Goal: Navigation & Orientation: Understand site structure

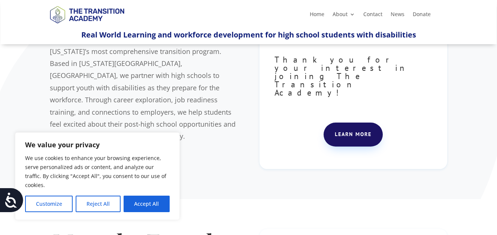
scroll to position [25, 0]
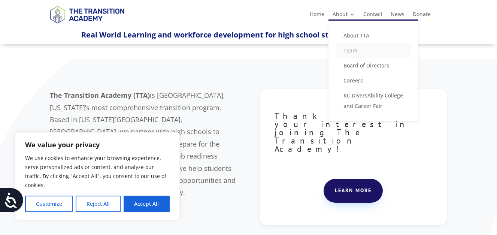
click at [351, 48] on link "Team" at bounding box center [373, 50] width 75 height 15
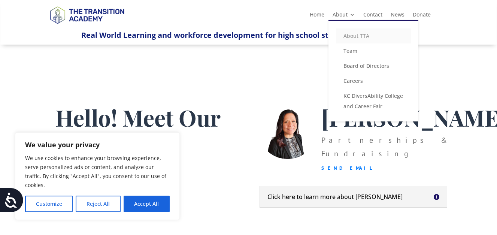
click at [357, 39] on link "About TTA" at bounding box center [373, 35] width 75 height 15
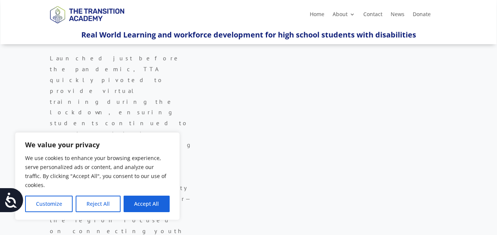
scroll to position [375, 0]
